Goal: Task Accomplishment & Management: Complete application form

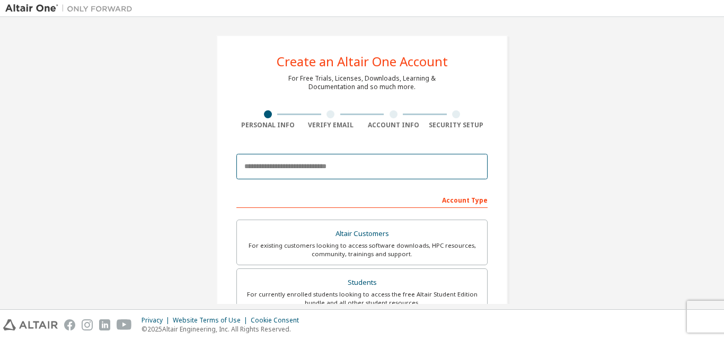
click at [276, 162] on input "email" at bounding box center [362, 166] width 251 height 25
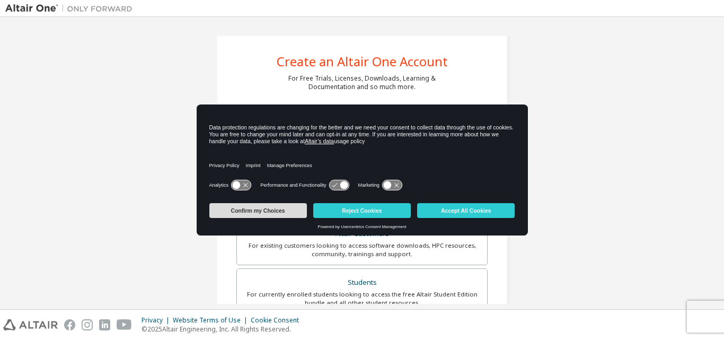
click at [261, 206] on button "Confirm my Choices" at bounding box center [258, 210] width 98 height 15
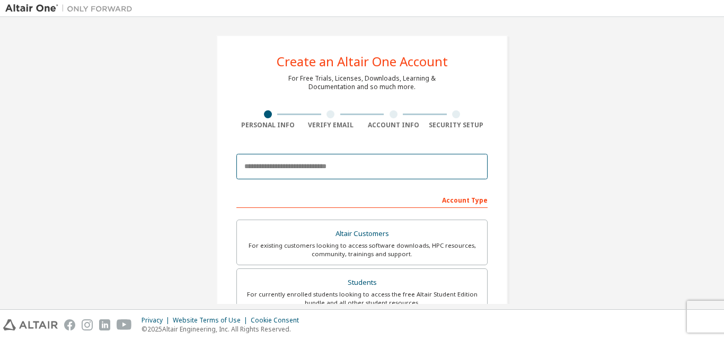
click at [278, 176] on input "email" at bounding box center [362, 166] width 251 height 25
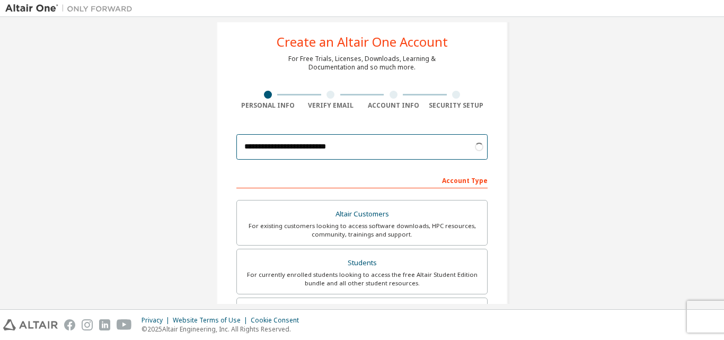
scroll to position [53, 0]
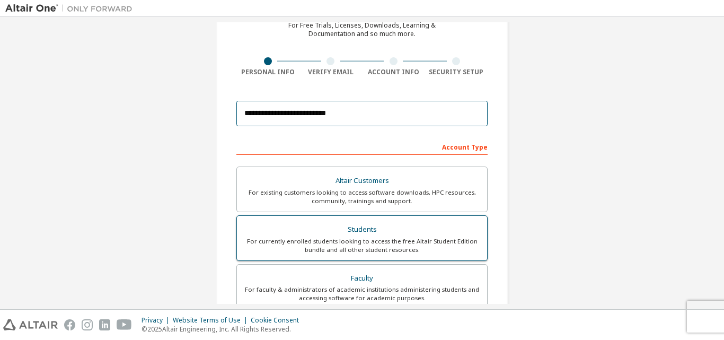
type input "**********"
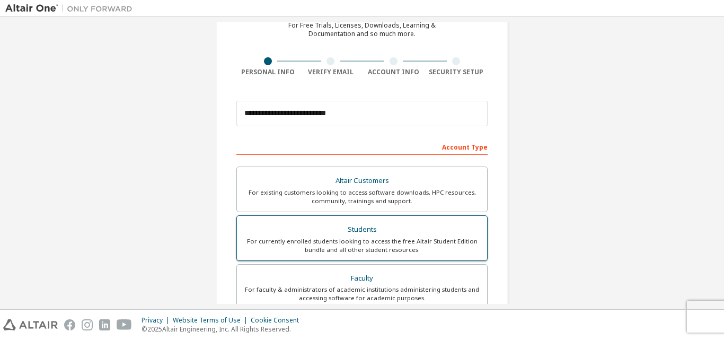
click at [389, 243] on div "For currently enrolled students looking to access the free Altair Student Editi…" at bounding box center [362, 245] width 238 height 17
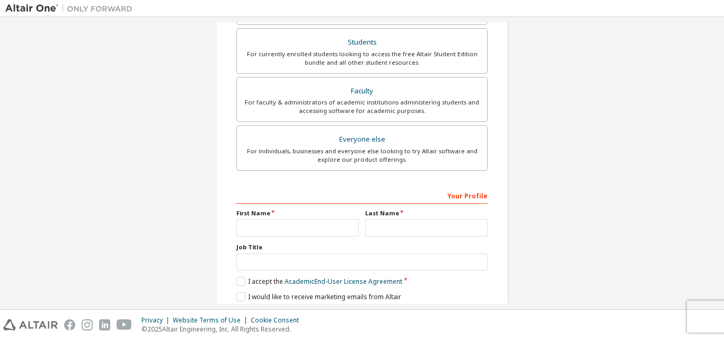
scroll to position [265, 0]
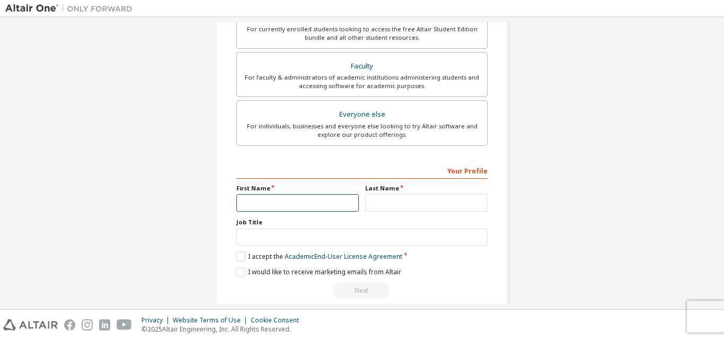
click at [296, 199] on input "text" at bounding box center [298, 203] width 123 height 18
type input "******"
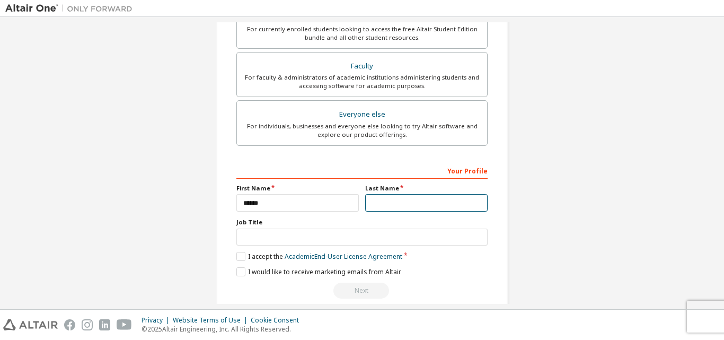
click at [403, 196] on input "text" at bounding box center [426, 203] width 123 height 18
type input "****"
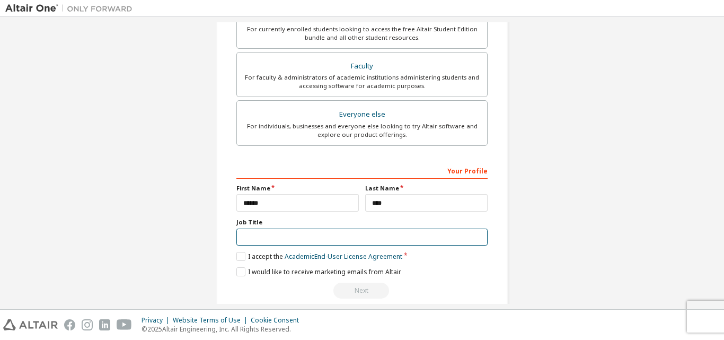
click at [273, 239] on input "text" at bounding box center [362, 238] width 251 height 18
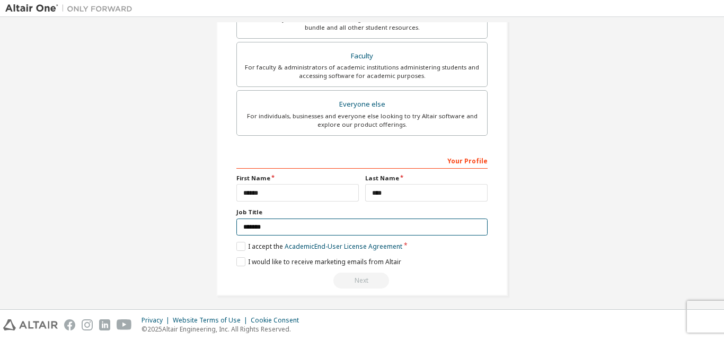
scroll to position [280, 0]
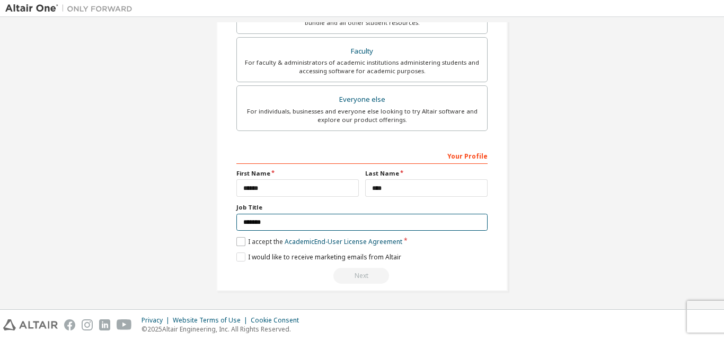
type input "*******"
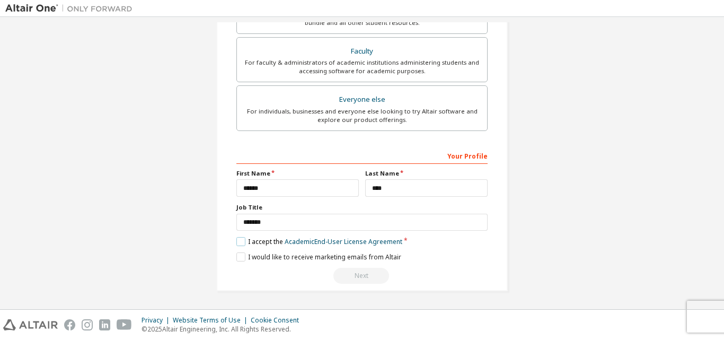
click at [242, 243] on label "I accept the Academic End-User License Agreement" at bounding box center [320, 241] width 166 height 9
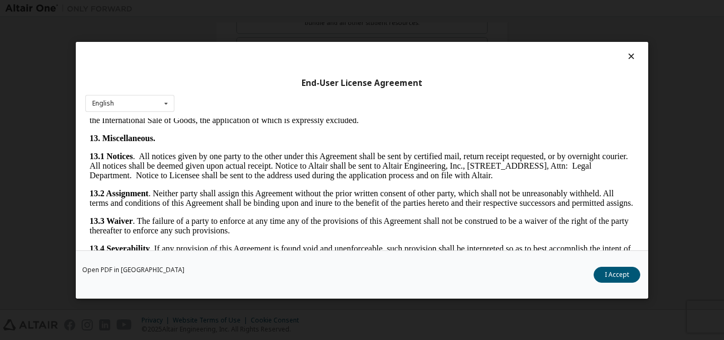
scroll to position [1760, 0]
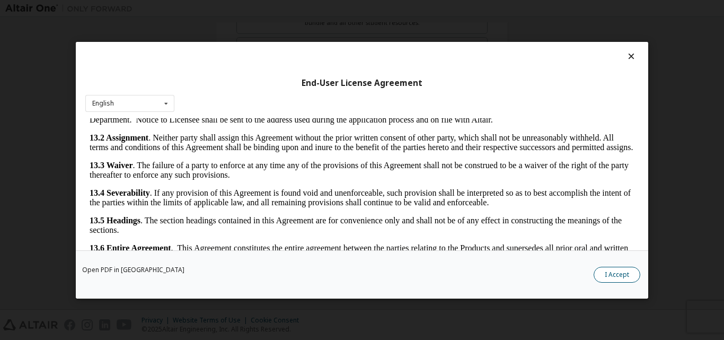
click at [613, 270] on button "I Accept" at bounding box center [617, 274] width 47 height 16
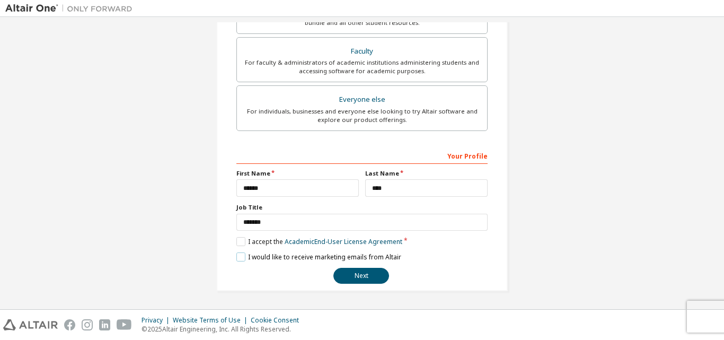
click at [242, 254] on label "I would like to receive marketing emails from Altair" at bounding box center [319, 256] width 165 height 9
click at [352, 279] on button "Next" at bounding box center [362, 276] width 56 height 16
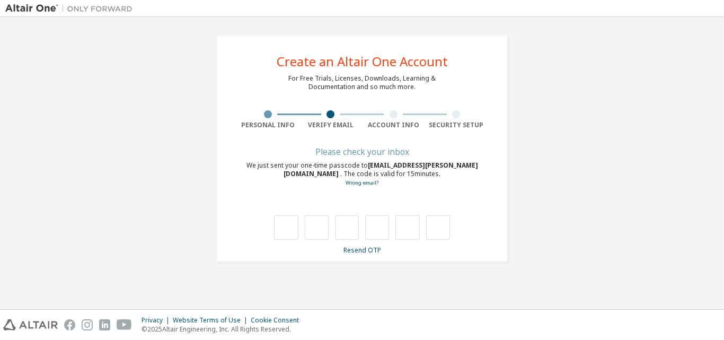
scroll to position [0, 0]
type input "*"
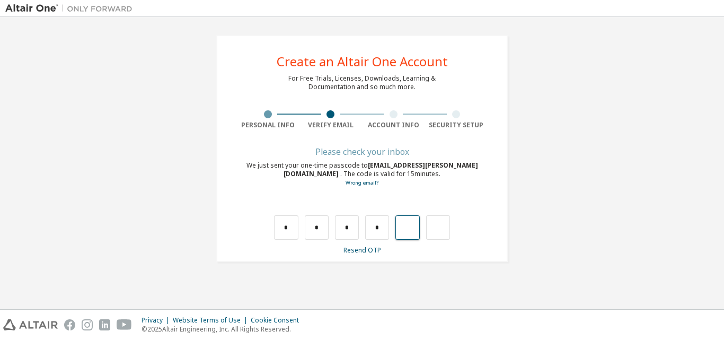
type input "*"
